Goal: Navigation & Orientation: Find specific page/section

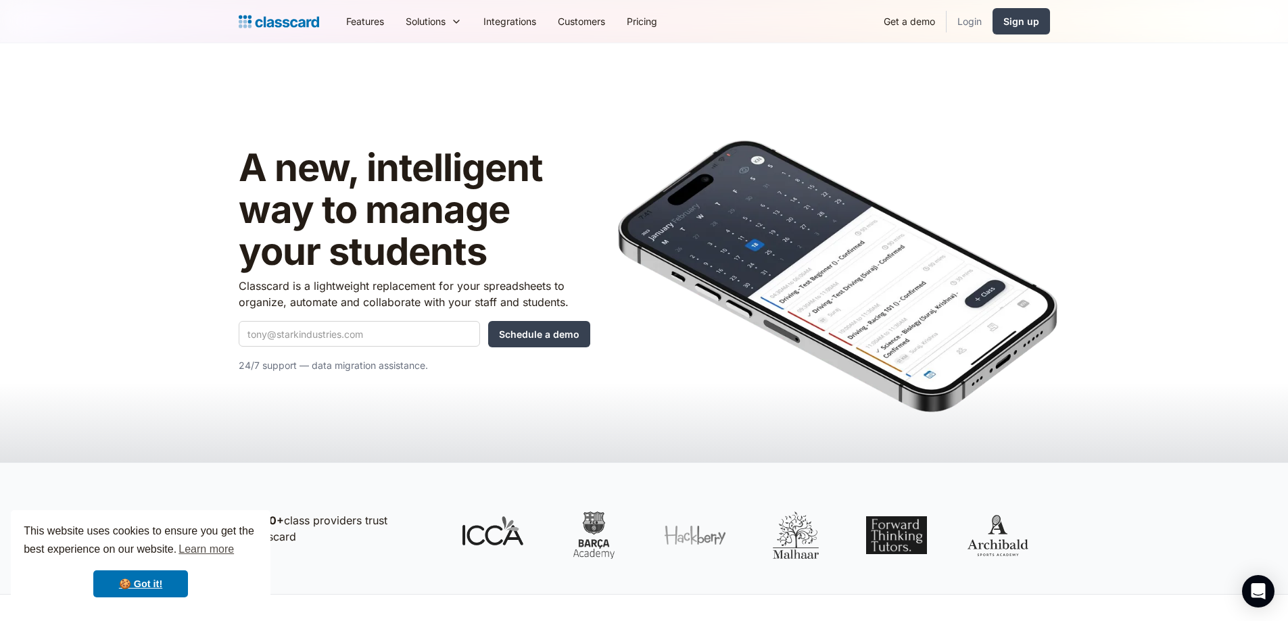
click at [972, 25] on link "Login" at bounding box center [970, 21] width 46 height 30
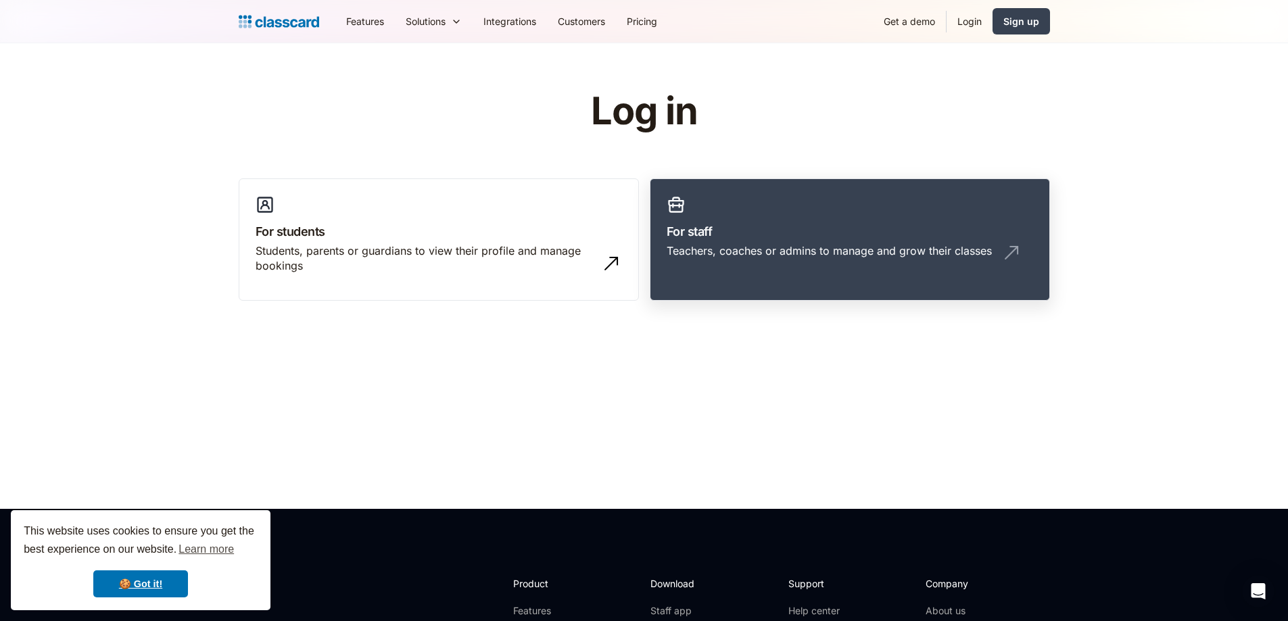
click at [836, 228] on h3 "For staff" at bounding box center [850, 231] width 367 height 18
